Goal: Task Accomplishment & Management: Complete application form

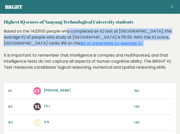
drag, startPoint x: 36, startPoint y: 32, endPoint x: 81, endPoint y: 49, distance: 48.1
click at [81, 49] on div "Based on the 1420100 people who completed an IQ test at BRGHT, the average IQ o…" at bounding box center [90, 53] width 173 height 50
click at [124, 42] on link "list of universities by average IQ" at bounding box center [112, 43] width 62 height 6
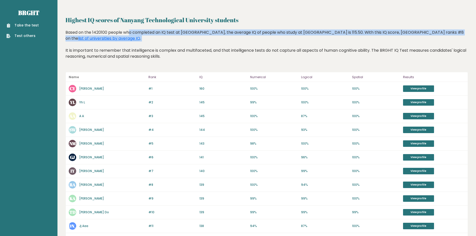
click at [25, 24] on link "Take the test" at bounding box center [23, 25] width 32 height 5
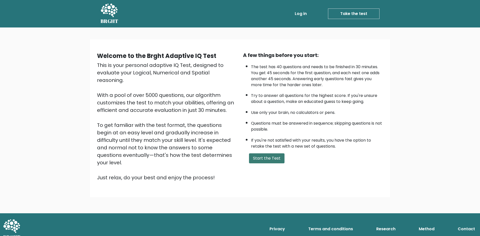
click at [270, 158] on button "Start the Test" at bounding box center [267, 159] width 36 height 10
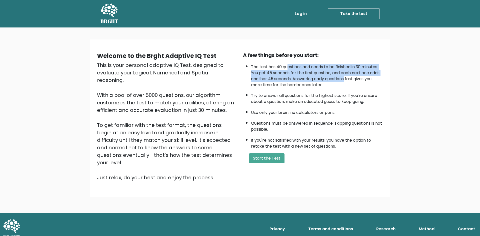
drag, startPoint x: 288, startPoint y: 67, endPoint x: 320, endPoint y: 114, distance: 56.8
click at [345, 79] on li "The test has 40 questions and needs to be finished in 30 minutes. You get 45 se…" at bounding box center [317, 75] width 132 height 27
click at [271, 159] on button "Start the Test" at bounding box center [267, 159] width 36 height 10
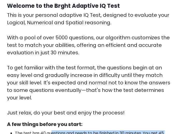
scroll to position [125, 0]
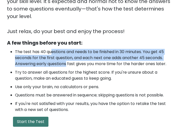
click at [41, 117] on button "Start the Test" at bounding box center [31, 122] width 36 height 10
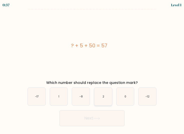
click at [108, 100] on icon "2" at bounding box center [103, 97] width 18 height 18
click at [92, 68] on input "d. 2" at bounding box center [92, 67] width 0 height 1
radio input "true"
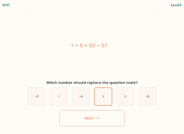
click at [101, 120] on button "Next" at bounding box center [92, 118] width 65 height 16
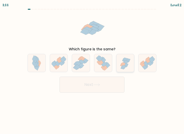
click at [124, 68] on icon at bounding box center [124, 66] width 4 height 3
click at [92, 68] on input "e." at bounding box center [92, 67] width 0 height 1
radio input "true"
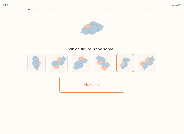
click at [107, 86] on button "Next" at bounding box center [92, 85] width 65 height 16
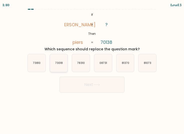
click at [55, 65] on icon "73018" at bounding box center [59, 63] width 18 height 18
click at [92, 67] on input "b. 73018" at bounding box center [92, 67] width 0 height 1
radio input "true"
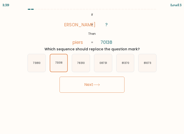
click at [79, 86] on button "Next" at bounding box center [92, 85] width 65 height 16
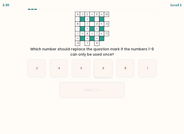
click at [105, 68] on icon "6" at bounding box center [103, 68] width 18 height 18
click at [92, 68] on input "d. 6" at bounding box center [92, 67] width 0 height 1
radio input "true"
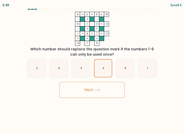
click at [89, 86] on button "Next" at bounding box center [92, 90] width 65 height 16
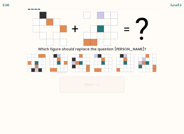
click at [54, 68] on icon at bounding box center [56, 67] width 4 height 4
click at [92, 68] on input "b." at bounding box center [92, 67] width 0 height 1
radio input "true"
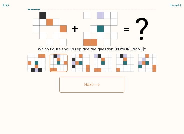
click at [68, 89] on button "Next" at bounding box center [92, 85] width 65 height 16
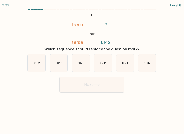
click at [155, 9] on div at bounding box center [155, 9] width 3 height 1
click at [33, 67] on icon "84112" at bounding box center [37, 63] width 18 height 18
click at [92, 67] on input "a. 84112" at bounding box center [92, 67] width 0 height 1
radio input "true"
click at [91, 84] on button "Next" at bounding box center [92, 85] width 65 height 16
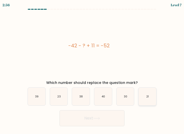
click at [148, 97] on text "21" at bounding box center [147, 97] width 3 height 4
click at [92, 68] on input "f. 21" at bounding box center [92, 67] width 0 height 1
radio input "true"
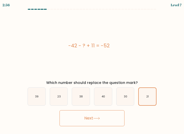
click at [111, 118] on button "Next" at bounding box center [92, 118] width 65 height 16
click at [106, 118] on button "Next" at bounding box center [92, 118] width 65 height 16
click at [79, 116] on button "Next" at bounding box center [92, 118] width 65 height 16
click at [137, 94] on div "f. 21" at bounding box center [147, 96] width 22 height 18
click at [129, 97] on icon "30" at bounding box center [126, 97] width 18 height 18
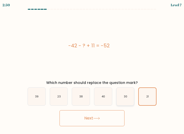
click at [92, 68] on input "e. 30" at bounding box center [92, 67] width 0 height 1
radio input "true"
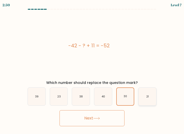
click at [142, 98] on icon "21" at bounding box center [148, 97] width 18 height 18
click at [92, 68] on input "f. 21" at bounding box center [92, 67] width 0 height 1
radio input "true"
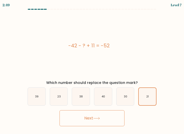
click at [106, 115] on button "Next" at bounding box center [92, 118] width 65 height 16
click at [88, 116] on button "Next" at bounding box center [92, 118] width 65 height 16
click at [88, 115] on button "Next" at bounding box center [92, 118] width 65 height 16
click at [80, 118] on button "Next" at bounding box center [92, 118] width 65 height 16
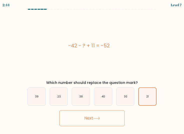
click at [80, 118] on button "Next" at bounding box center [92, 118] width 65 height 16
click at [48, 8] on div "2:41 Level 7" at bounding box center [92, 4] width 184 height 9
click at [89, 113] on button "Next" at bounding box center [92, 118] width 65 height 16
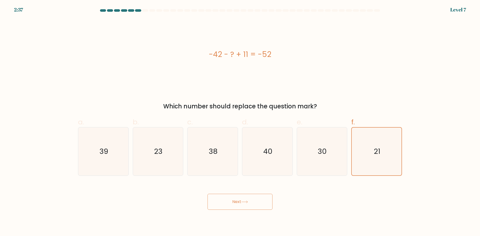
drag, startPoint x: 257, startPoint y: 212, endPoint x: 261, endPoint y: 199, distance: 13.1
click at [256, 212] on body "2:37 Level 7 a." at bounding box center [240, 118] width 480 height 236
click at [286, 157] on icon "40" at bounding box center [267, 152] width 48 height 48
click at [240, 122] on input "d. 40" at bounding box center [240, 119] width 0 height 3
radio input "true"
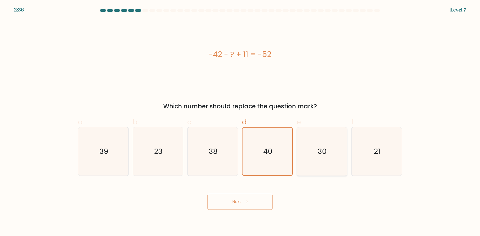
click at [336, 152] on icon "30" at bounding box center [322, 152] width 48 height 48
click at [240, 122] on input "e. 30" at bounding box center [240, 119] width 0 height 3
radio input "true"
click at [377, 152] on text "21" at bounding box center [377, 152] width 7 height 10
click at [240, 122] on input "f. 21" at bounding box center [240, 119] width 0 height 3
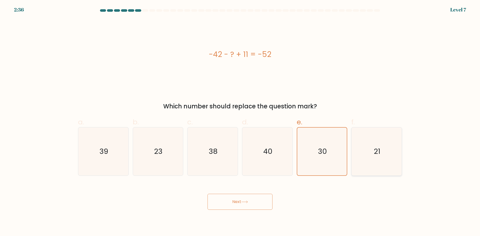
radio input "true"
click at [267, 191] on div "Next" at bounding box center [240, 196] width 330 height 28
click at [263, 200] on button "Next" at bounding box center [240, 202] width 65 height 16
click at [249, 203] on button "Next" at bounding box center [240, 202] width 65 height 16
click at [246, 202] on icon at bounding box center [244, 202] width 7 height 3
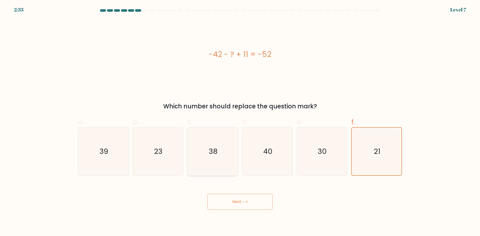
click at [215, 128] on icon "38" at bounding box center [213, 152] width 48 height 48
click at [240, 122] on input "c. 38" at bounding box center [240, 119] width 0 height 3
radio input "true"
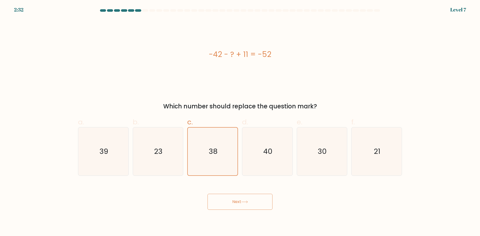
click at [225, 202] on button "Next" at bounding box center [240, 202] width 65 height 16
click at [262, 154] on icon "40" at bounding box center [267, 152] width 48 height 48
click at [240, 122] on input "d. 40" at bounding box center [240, 119] width 0 height 3
radio input "true"
drag, startPoint x: 330, startPoint y: 138, endPoint x: 368, endPoint y: 145, distance: 38.0
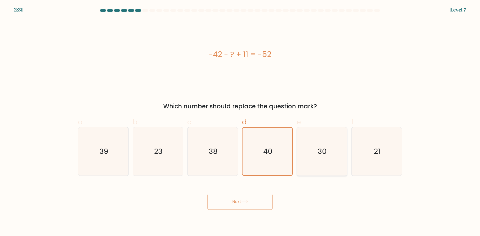
click at [332, 139] on icon "30" at bounding box center [322, 152] width 48 height 48
click at [240, 122] on input "e. 30" at bounding box center [240, 119] width 0 height 3
radio input "true"
click at [368, 145] on icon "21" at bounding box center [377, 152] width 48 height 48
click at [240, 122] on input "f. 21" at bounding box center [240, 119] width 0 height 3
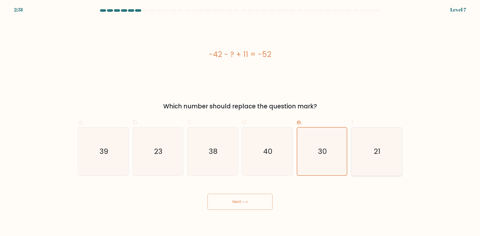
radio input "true"
click at [271, 198] on button "Next" at bounding box center [240, 202] width 65 height 16
click at [253, 209] on button "Next" at bounding box center [240, 202] width 65 height 16
click at [134, 10] on div at bounding box center [131, 10] width 6 height 3
click at [147, 10] on div at bounding box center [145, 10] width 6 height 3
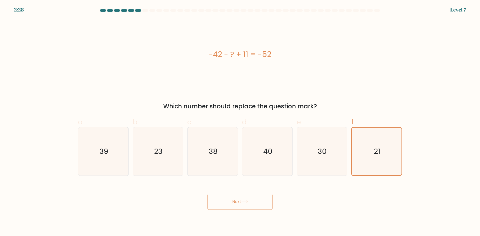
drag, startPoint x: 232, startPoint y: 20, endPoint x: 288, endPoint y: 31, distance: 56.9
click at [465, 24] on form "a." at bounding box center [240, 109] width 480 height 201
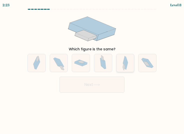
click at [124, 65] on icon at bounding box center [124, 66] width 3 height 7
click at [92, 67] on input "e." at bounding box center [92, 67] width 0 height 1
radio input "true"
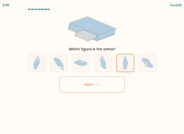
click at [106, 84] on button "Next" at bounding box center [92, 85] width 65 height 16
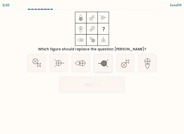
click at [102, 64] on icon at bounding box center [103, 63] width 18 height 18
click at [92, 67] on input "d." at bounding box center [92, 67] width 0 height 1
radio input "true"
click at [100, 78] on button "Next" at bounding box center [92, 85] width 65 height 16
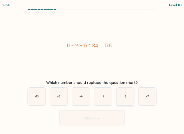
click at [120, 98] on icon "5" at bounding box center [126, 97] width 18 height 18
click at [92, 68] on input "e. 5" at bounding box center [92, 67] width 0 height 1
radio input "true"
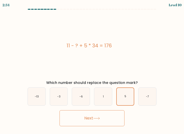
click at [101, 120] on button "Next" at bounding box center [92, 118] width 65 height 16
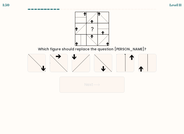
click at [54, 7] on div "1:50 Level 11" at bounding box center [92, 4] width 184 height 9
click at [57, 9] on div "1:49 Level 11" at bounding box center [92, 4] width 184 height 9
click at [56, 9] on div "1:49 Level 11" at bounding box center [92, 4] width 184 height 9
click at [73, 63] on icon at bounding box center [81, 63] width 18 height 18
click at [92, 67] on input "c." at bounding box center [92, 67] width 0 height 1
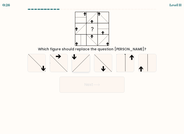
radio input "true"
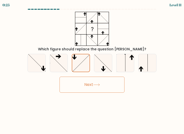
click at [80, 86] on button "Next" at bounding box center [92, 85] width 65 height 16
click at [85, 86] on button "Next" at bounding box center [92, 85] width 65 height 16
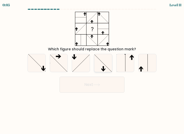
click at [96, 64] on icon at bounding box center [103, 63] width 18 height 18
click at [92, 67] on input "d." at bounding box center [92, 67] width 0 height 1
radio input "true"
click at [100, 87] on button "Next" at bounding box center [92, 85] width 65 height 16
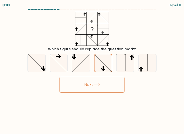
click at [100, 87] on button "Next" at bounding box center [92, 85] width 65 height 16
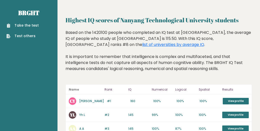
click at [18, 25] on link "Take the test" at bounding box center [23, 25] width 32 height 5
